Goal: Task Accomplishment & Management: Manage account settings

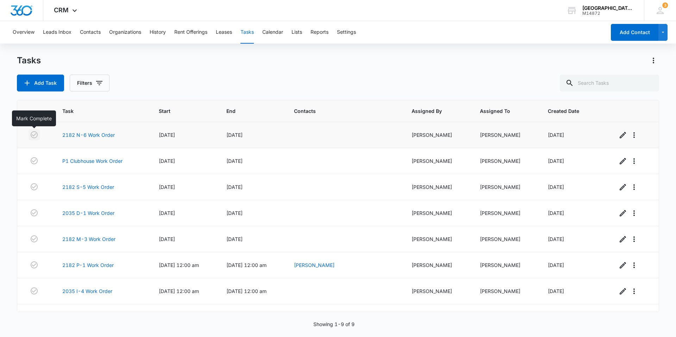
click at [34, 135] on icon "button" at bounding box center [34, 135] width 8 height 8
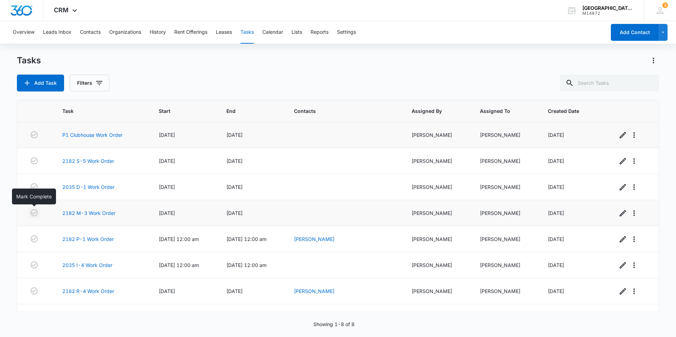
click at [33, 217] on icon "button" at bounding box center [34, 213] width 8 height 8
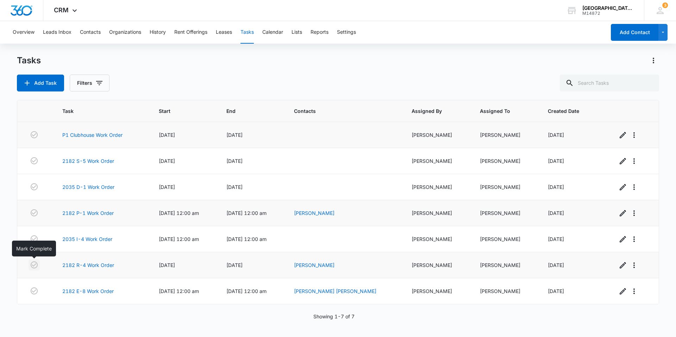
click at [35, 264] on icon "button" at bounding box center [34, 265] width 8 height 8
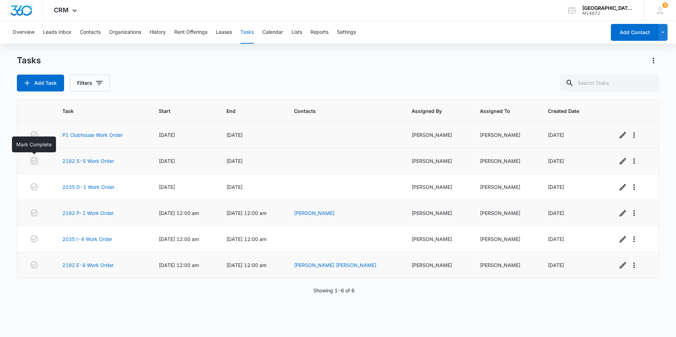
click at [31, 157] on icon "button" at bounding box center [34, 161] width 8 height 8
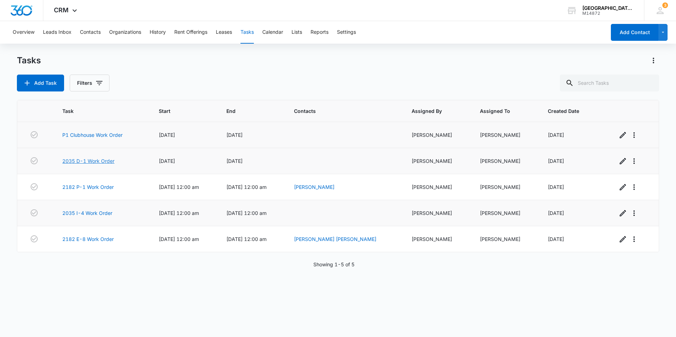
click at [94, 163] on link "2035 D-1 Work Order" at bounding box center [88, 160] width 52 height 7
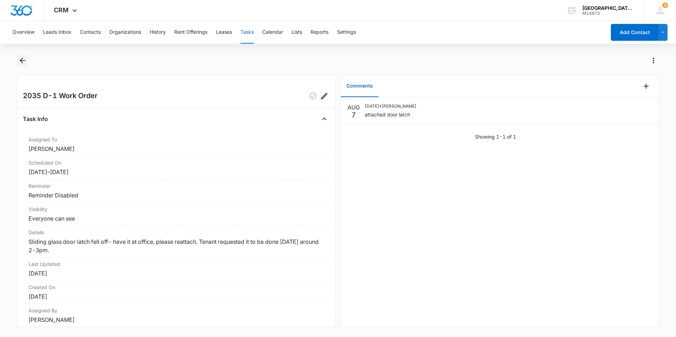
click at [25, 61] on icon "Back" at bounding box center [23, 61] width 6 height 6
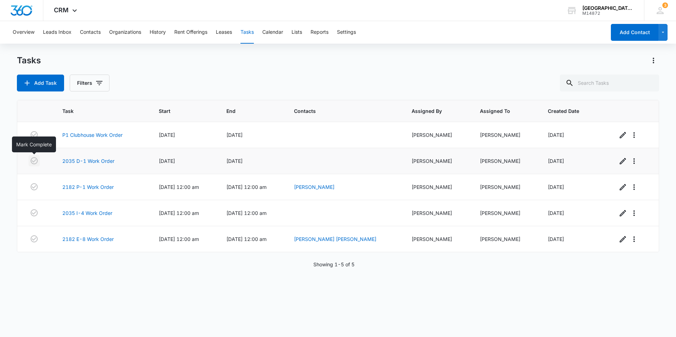
click at [30, 161] on icon "button" at bounding box center [34, 161] width 8 height 8
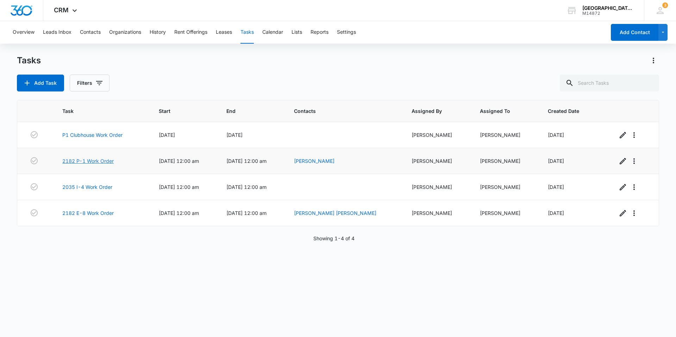
click at [89, 161] on link "2182 P-1 Work Order" at bounding box center [87, 160] width 51 height 7
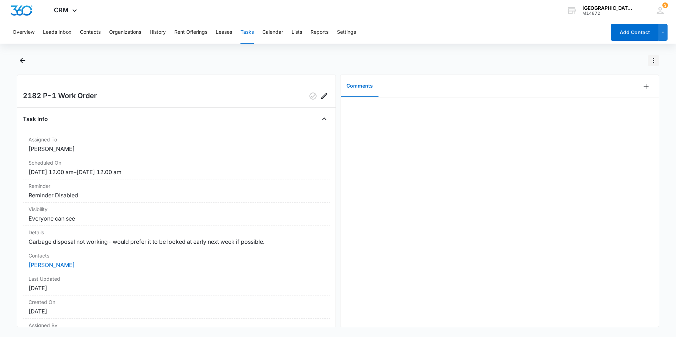
click at [657, 65] on button "Actions" at bounding box center [653, 60] width 11 height 11
click at [20, 59] on icon "Back" at bounding box center [22, 60] width 8 height 8
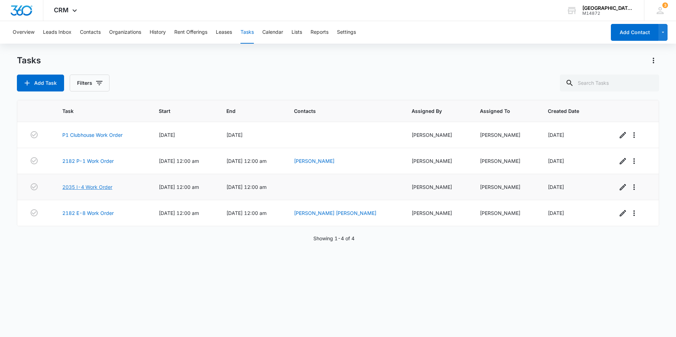
click at [90, 187] on link "2035 I-4 Work Order" at bounding box center [87, 186] width 50 height 7
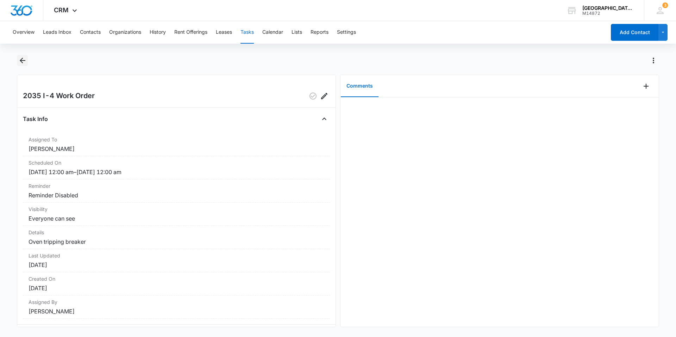
click at [23, 62] on icon "Back" at bounding box center [22, 60] width 8 height 8
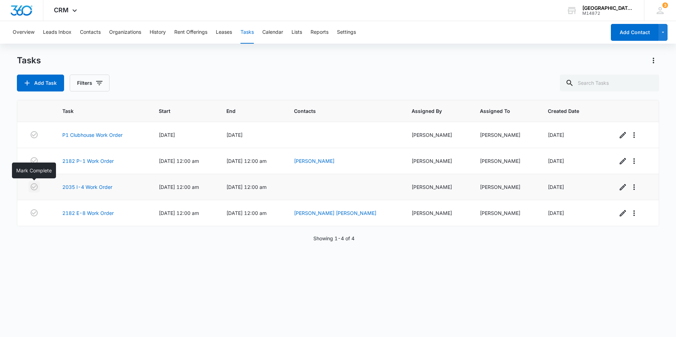
click at [35, 188] on icon "button" at bounding box center [34, 187] width 8 height 8
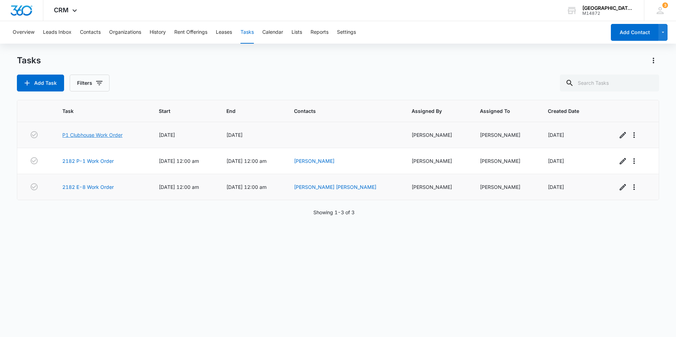
click at [122, 135] on link "P1 Clubhouse Work Order" at bounding box center [92, 134] width 60 height 7
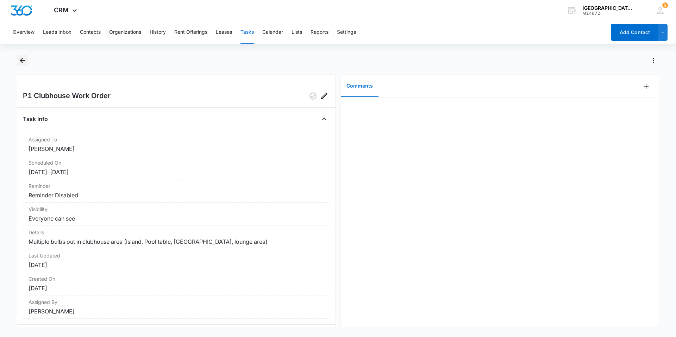
click at [25, 61] on icon "Back" at bounding box center [22, 60] width 8 height 8
